Goal: Task Accomplishment & Management: Manage account settings

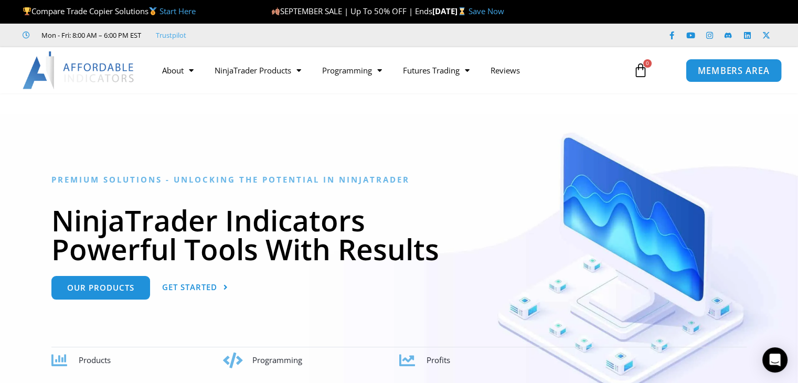
click at [724, 70] on span "MEMBERS AREA" at bounding box center [734, 70] width 72 height 9
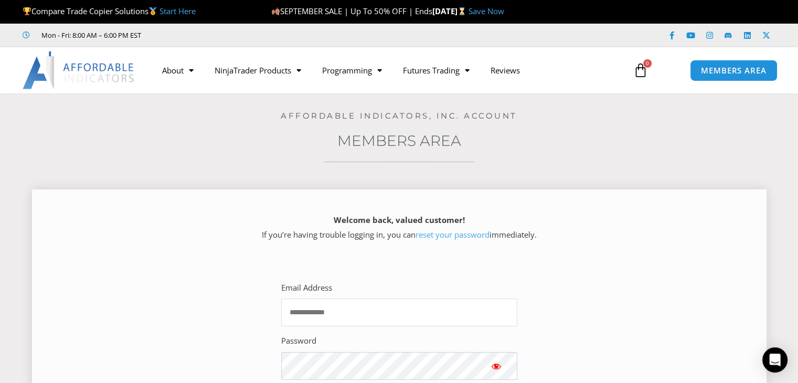
type input "**********"
click at [498, 365] on span "Show password" at bounding box center [496, 366] width 10 height 10
